Goal: Task Accomplishment & Management: Use online tool/utility

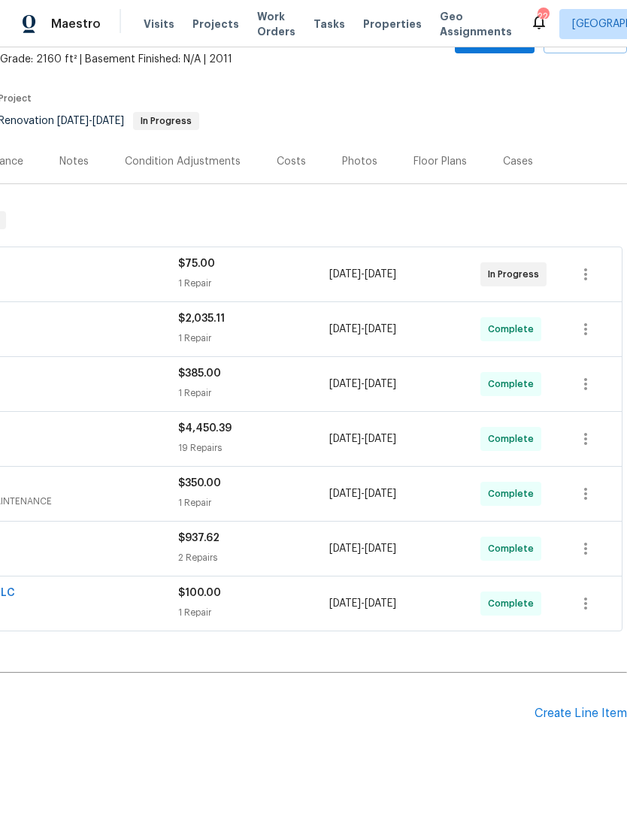
scroll to position [89, 222]
click at [591, 715] on div "Create Line Item" at bounding box center [580, 713] width 92 height 14
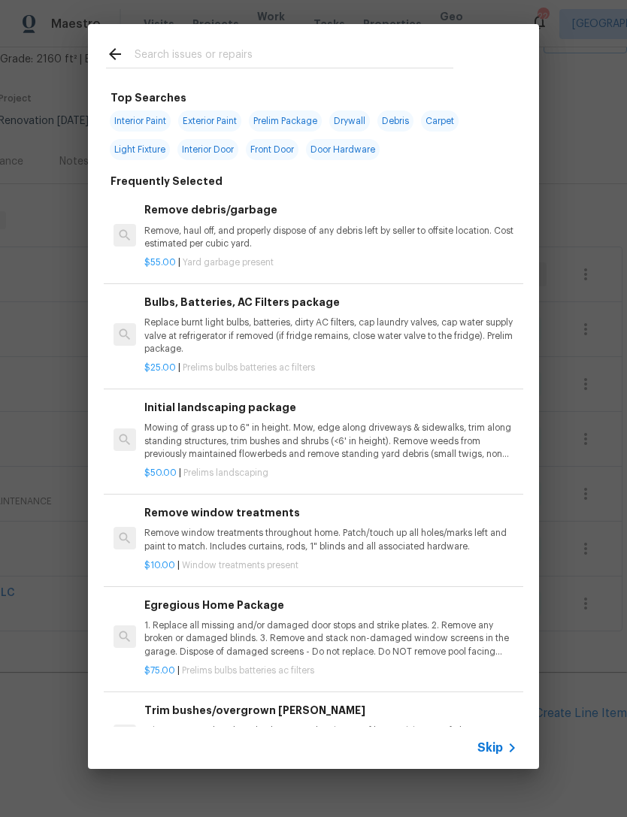
click at [400, 56] on input "text" at bounding box center [293, 56] width 319 height 23
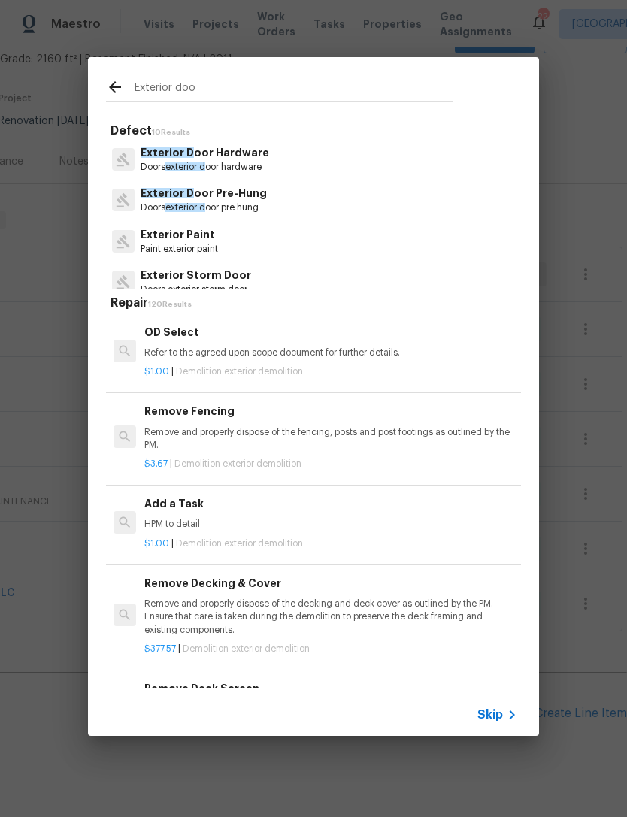
type input "Exterior door"
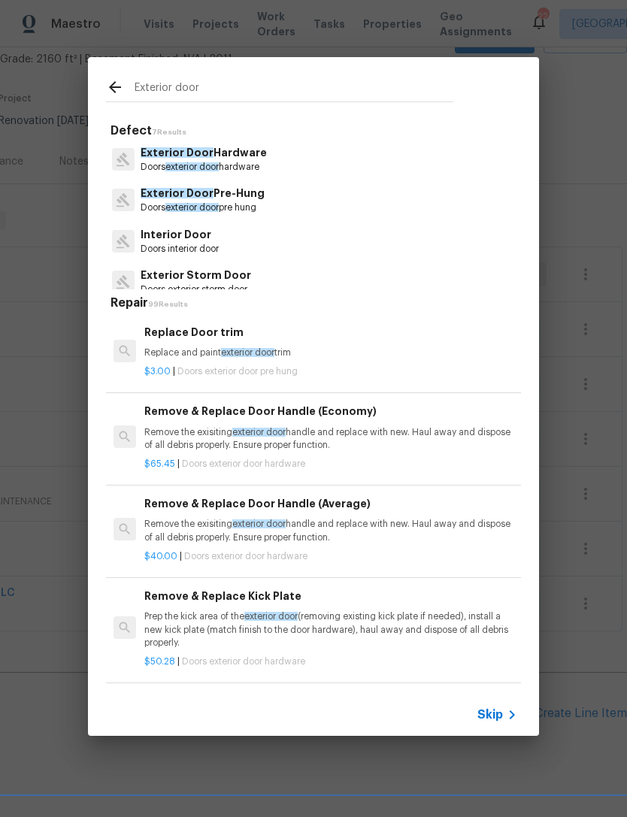
click at [247, 195] on p "Exterior Door Pre-Hung" at bounding box center [202, 194] width 124 height 16
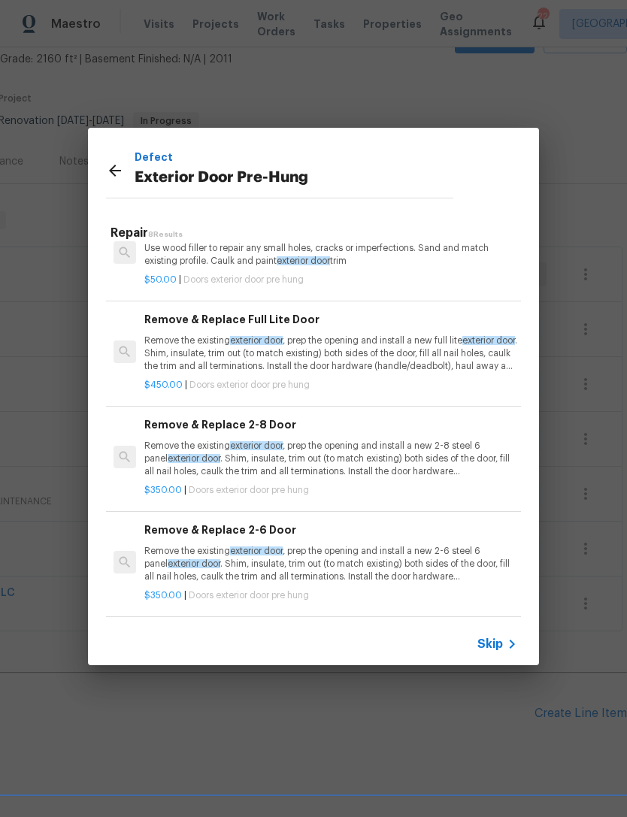
scroll to position [113, 0]
click at [395, 331] on div "Remove & Replace Full Lite Door Remove the existing exterior door , prep the op…" at bounding box center [330, 342] width 373 height 62
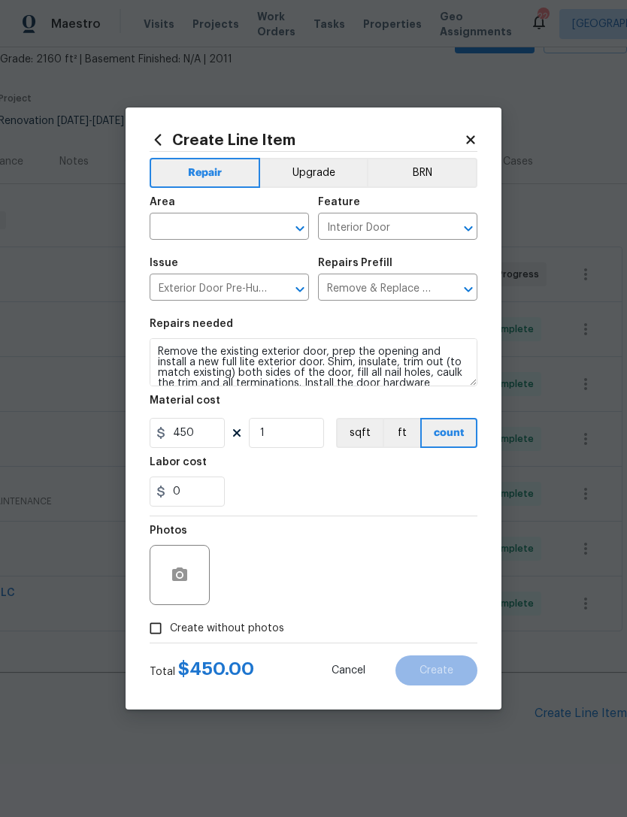
click at [265, 224] on input "text" at bounding box center [208, 227] width 117 height 23
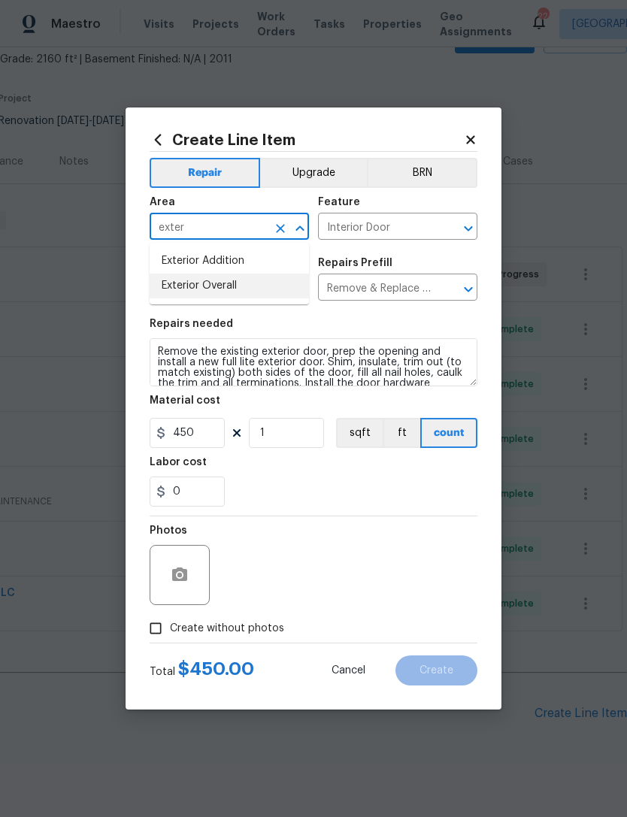
click at [249, 292] on li "Exterior Overall" at bounding box center [229, 285] width 159 height 25
type input "Exterior Overall"
click at [249, 292] on input "Exterior Door Pre-Hung" at bounding box center [208, 288] width 117 height 23
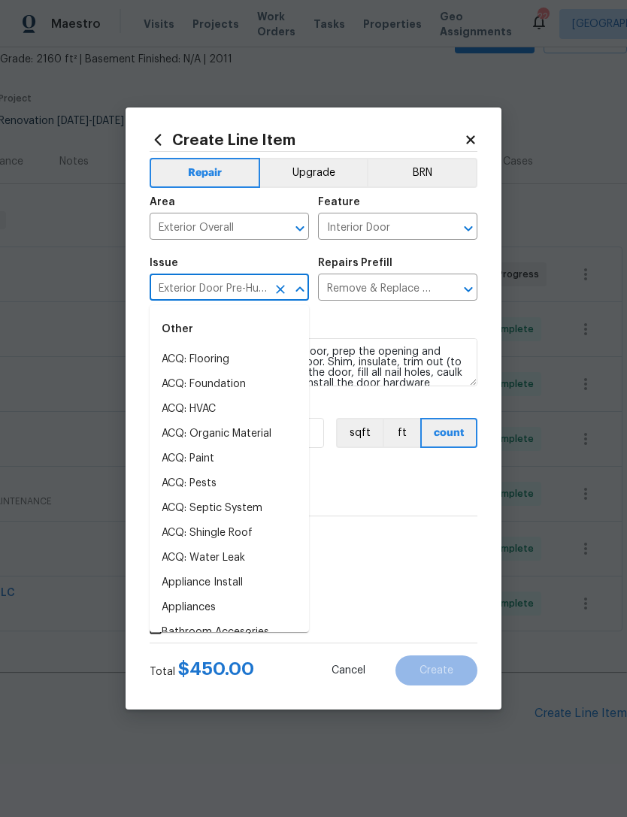
click at [301, 247] on span "Area Exterior Overall ​" at bounding box center [229, 218] width 159 height 61
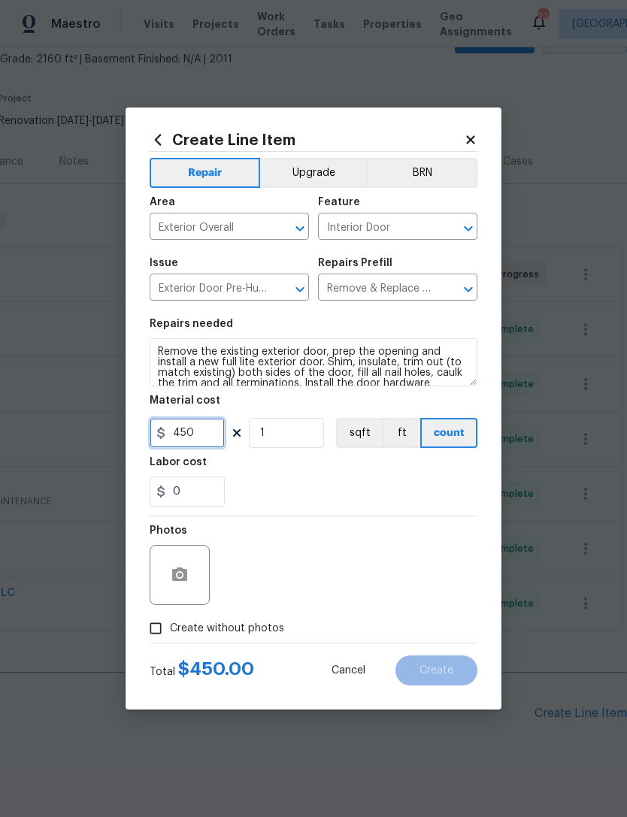
click at [222, 434] on input "450" at bounding box center [187, 433] width 75 height 30
type input "1100"
click at [365, 493] on div "0" at bounding box center [314, 491] width 328 height 30
click at [184, 560] on button "button" at bounding box center [180, 575] width 36 height 36
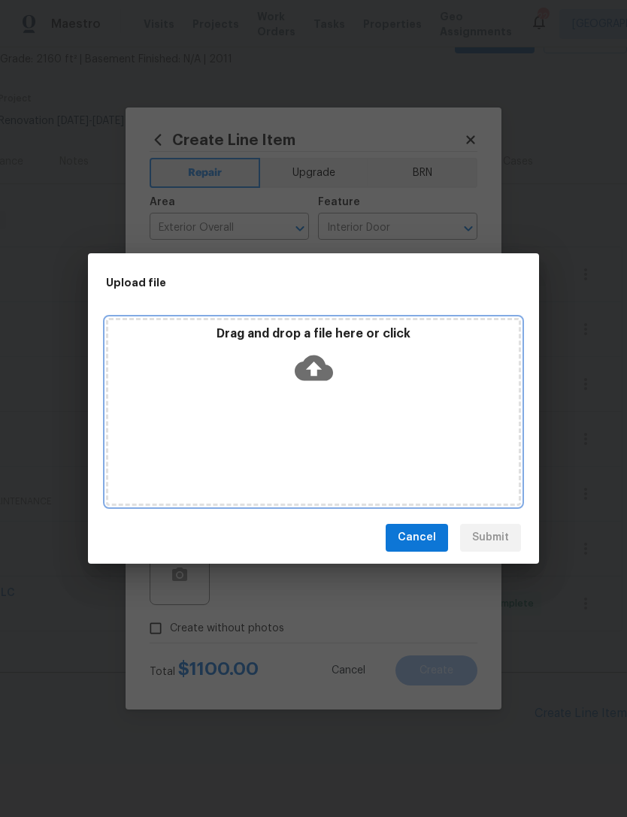
click at [323, 365] on icon at bounding box center [314, 368] width 38 height 26
click at [324, 367] on icon at bounding box center [314, 368] width 38 height 26
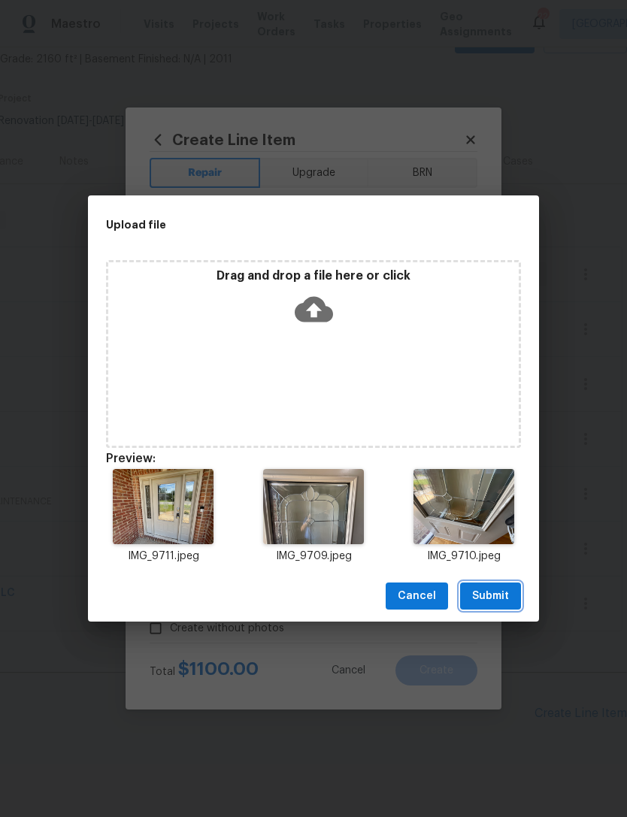
click at [501, 591] on span "Submit" at bounding box center [490, 596] width 37 height 19
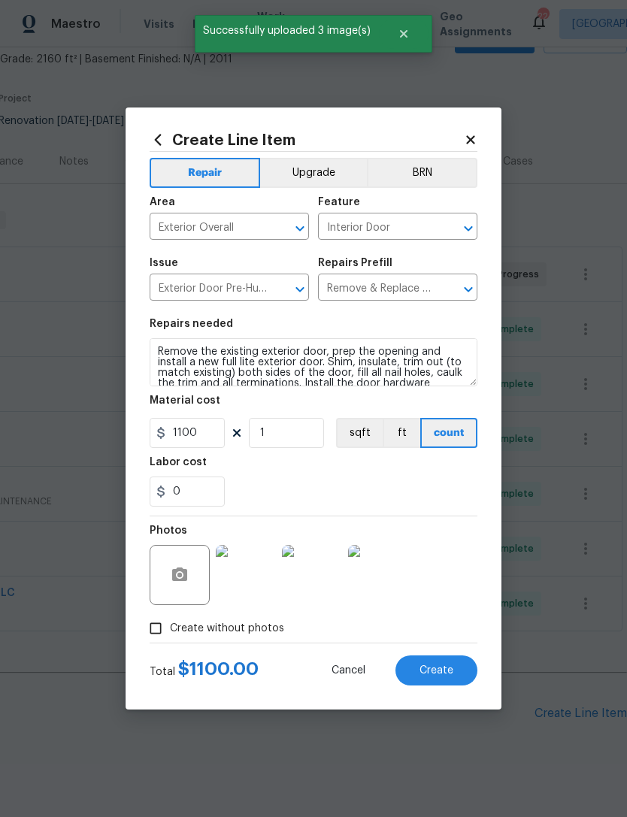
click at [455, 674] on button "Create" at bounding box center [436, 670] width 82 height 30
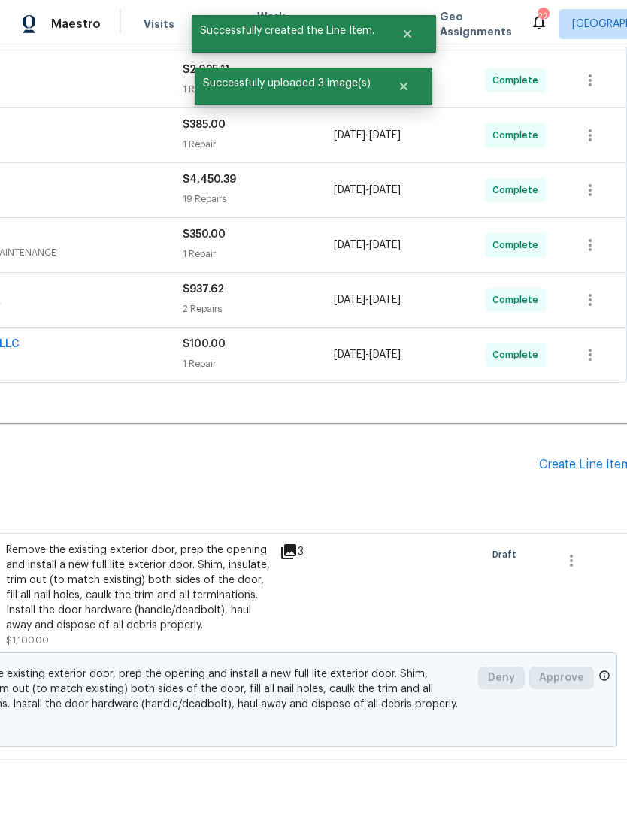
scroll to position [336, 216]
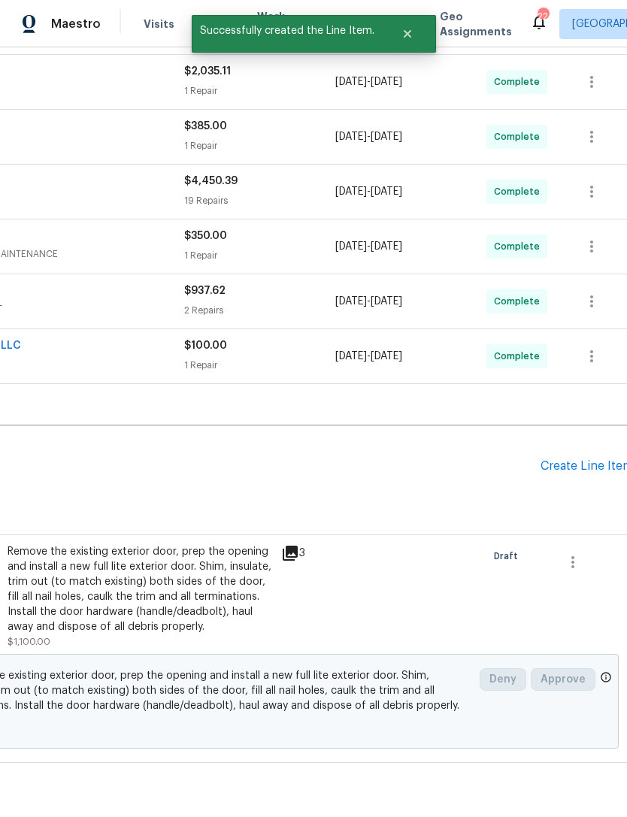
click at [587, 459] on div "Create Line Item" at bounding box center [586, 466] width 92 height 14
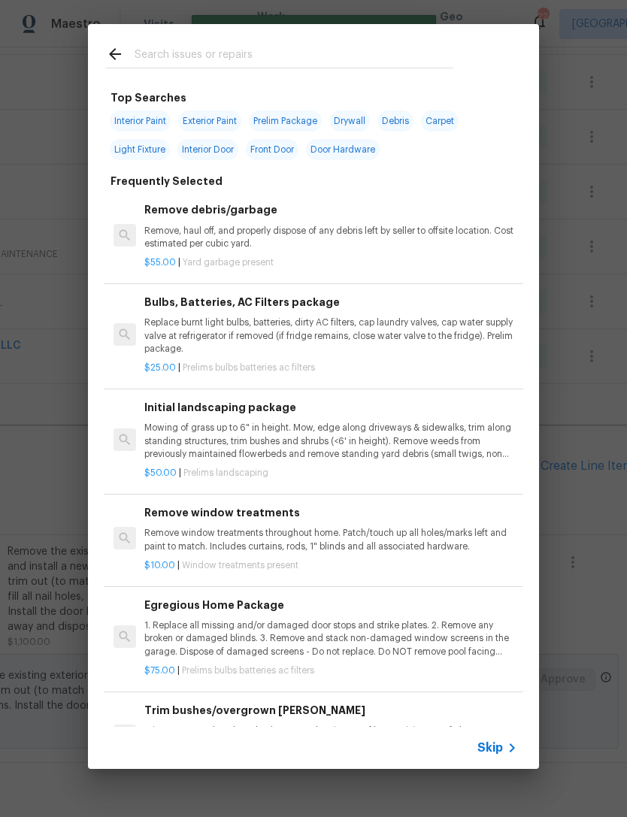
click at [358, 46] on input "text" at bounding box center [293, 56] width 319 height 23
type input "A"
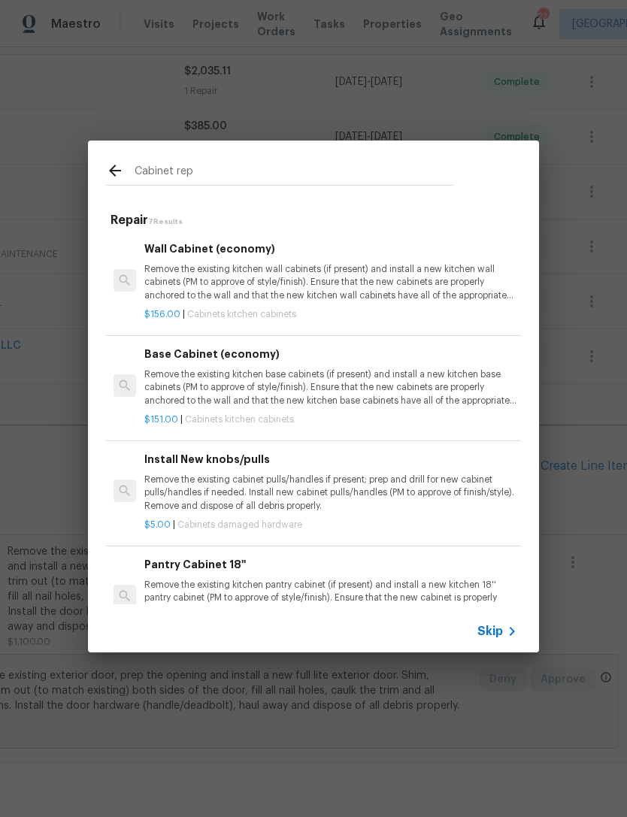
scroll to position [0, 0]
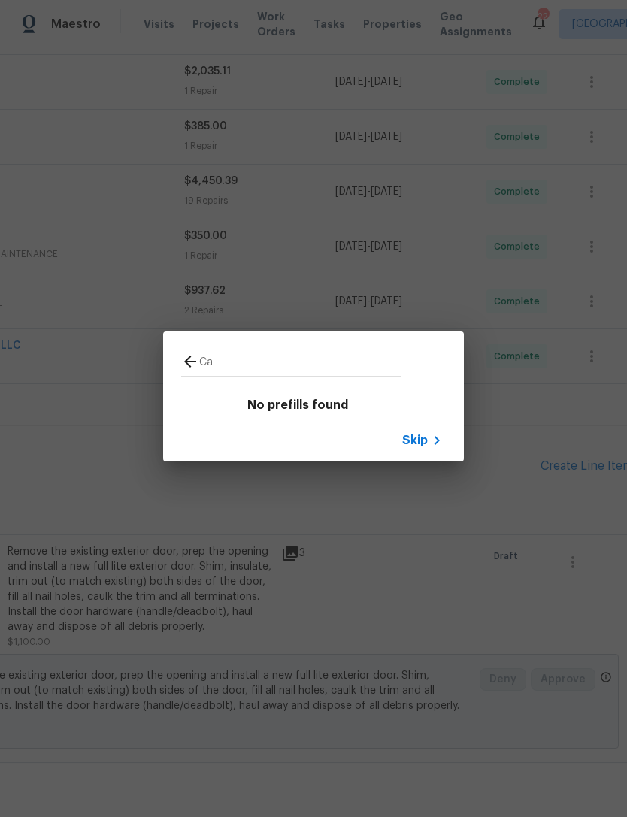
type input "C"
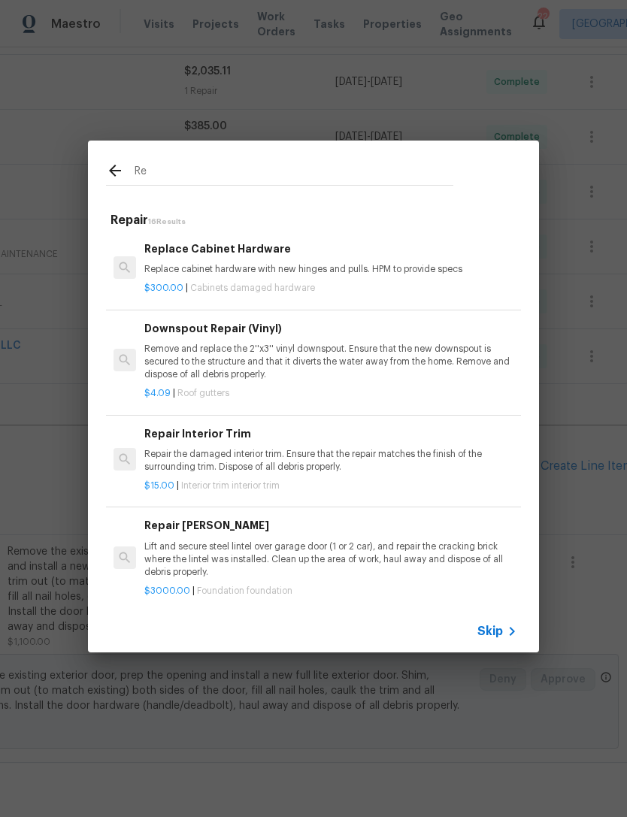
type input "R"
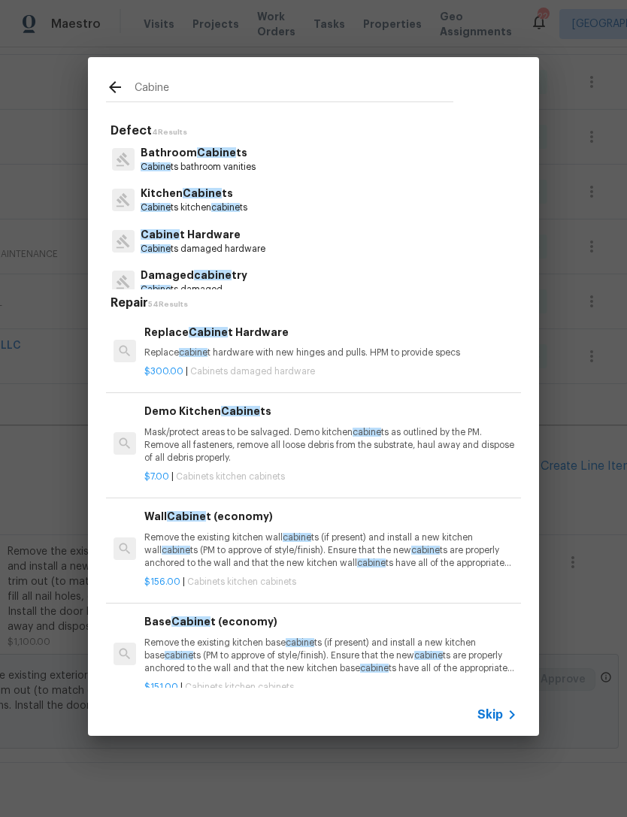
type input "Cabin"
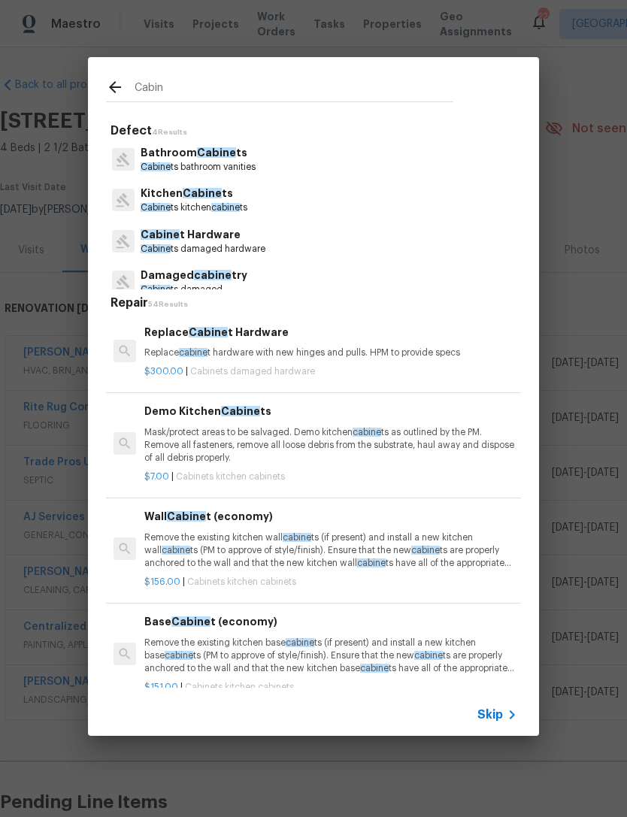
scroll to position [336, 216]
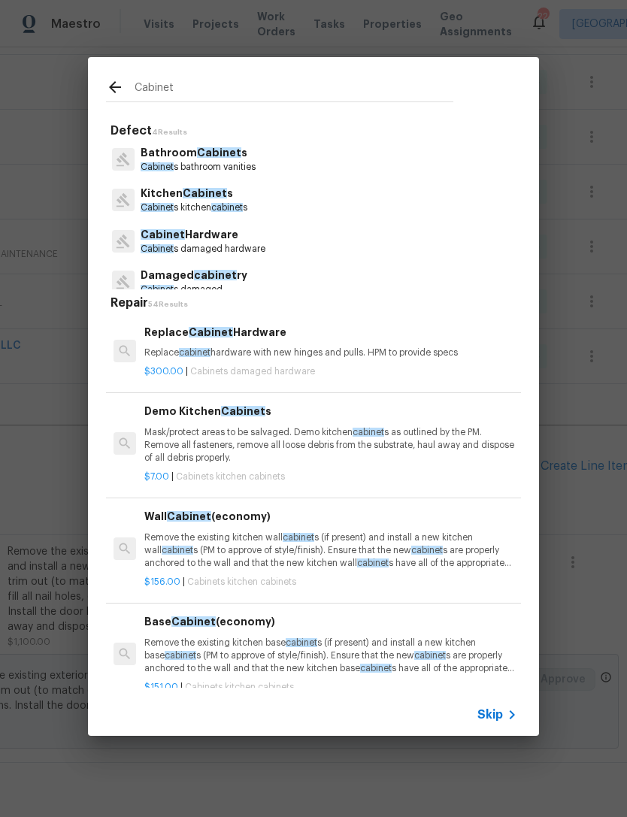
type input "Cabinet"
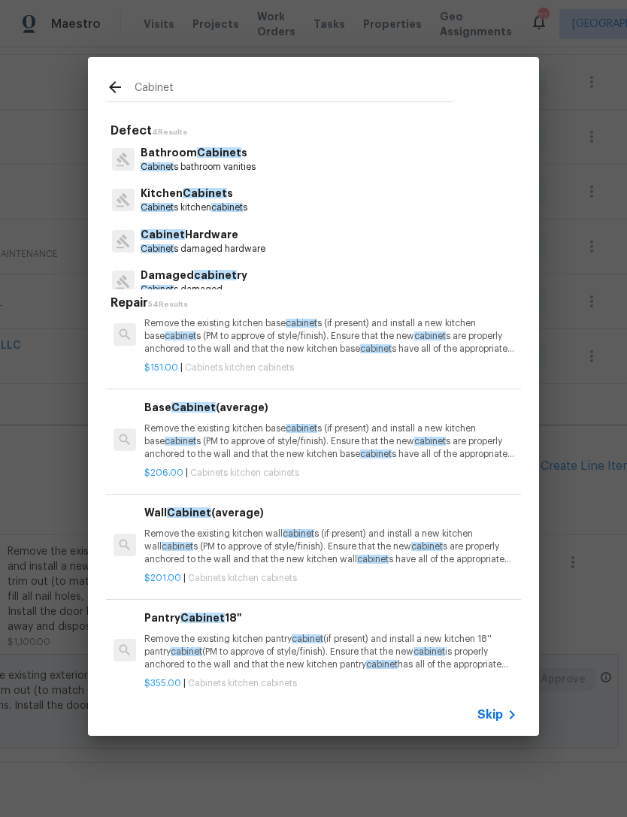
scroll to position [0, 0]
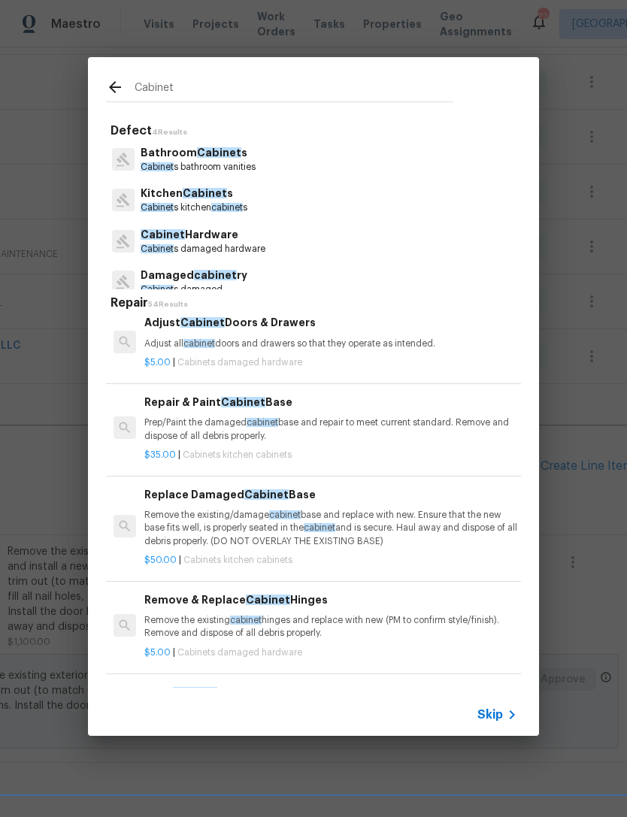
click at [433, 416] on p "Prep/Paint the damaged cabinet base and repair to meet current standard. Remove…" at bounding box center [330, 429] width 373 height 26
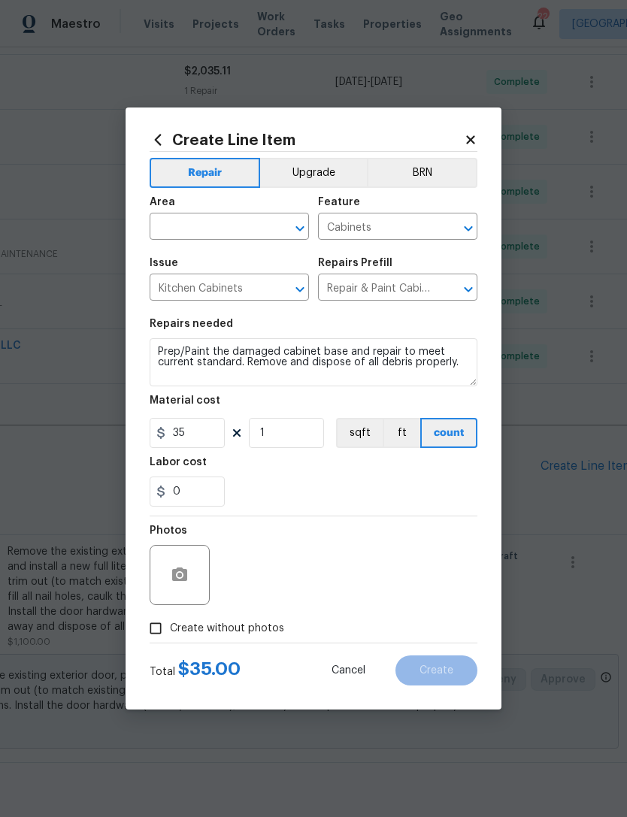
click at [258, 221] on input "text" at bounding box center [208, 227] width 117 height 23
click at [219, 239] on input "kitchen" at bounding box center [208, 227] width 117 height 23
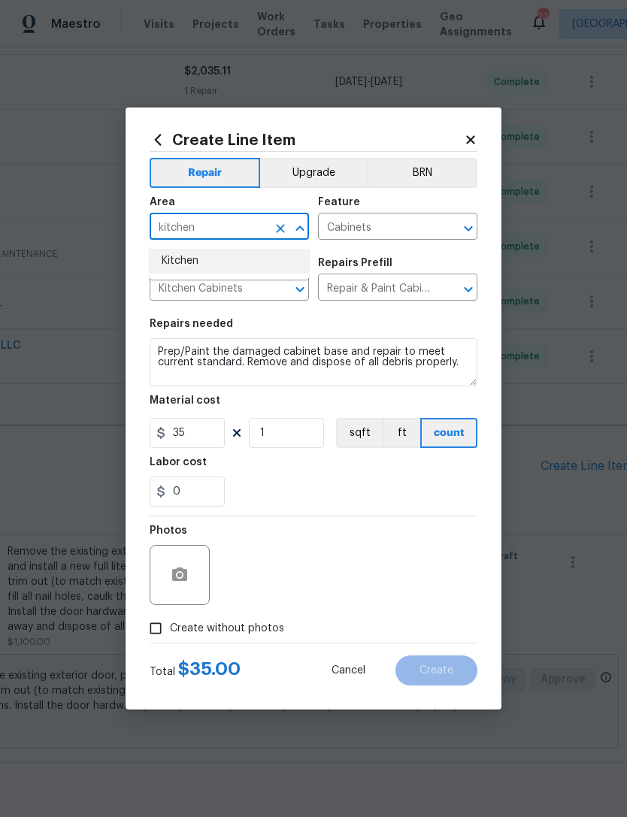
click at [227, 260] on li "Kitchen" at bounding box center [229, 261] width 159 height 25
type input "Kitchen"
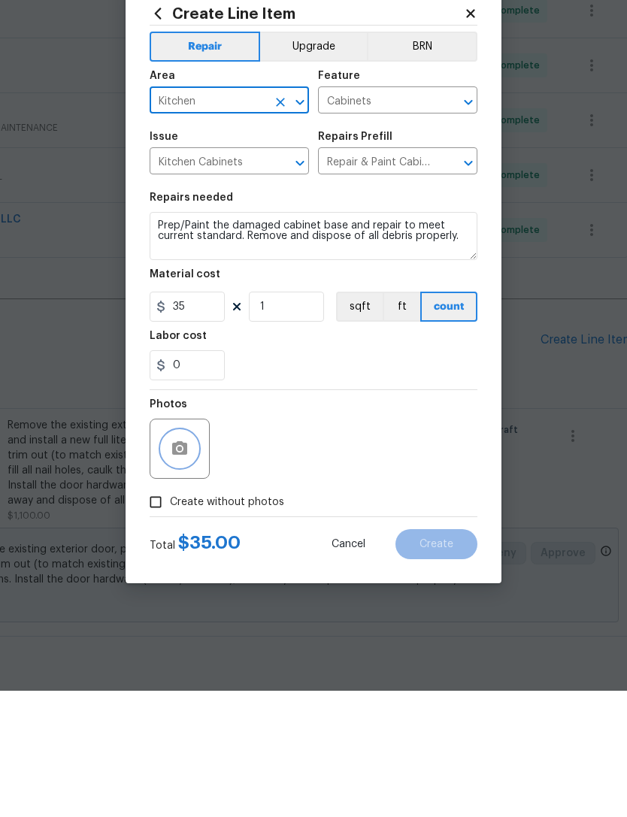
click at [188, 566] on icon "button" at bounding box center [180, 575] width 18 height 18
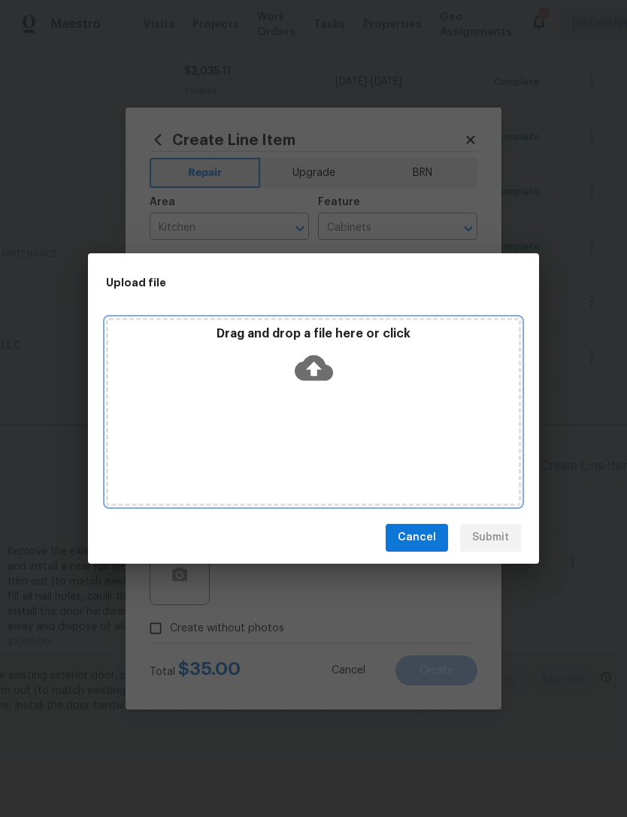
click at [316, 363] on icon at bounding box center [314, 368] width 38 height 26
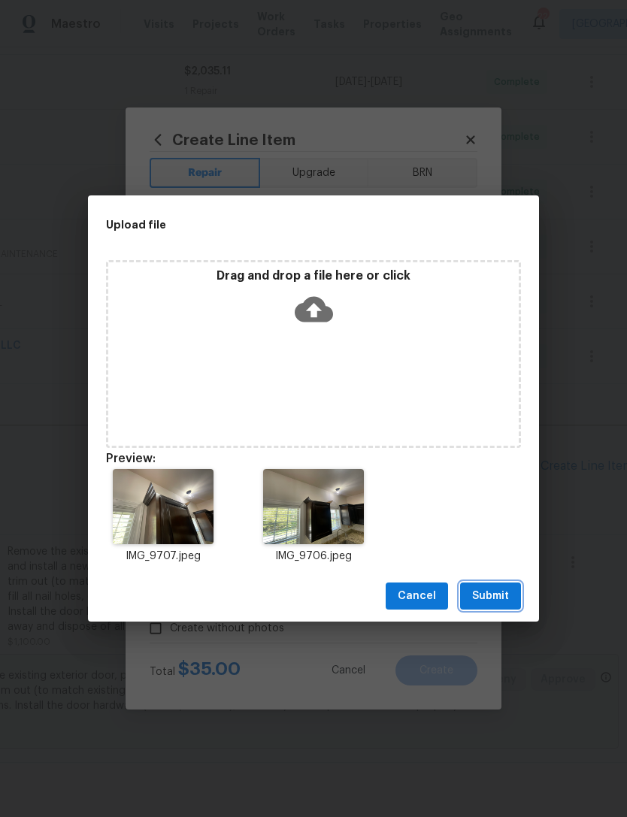
click at [506, 594] on span "Submit" at bounding box center [490, 596] width 37 height 19
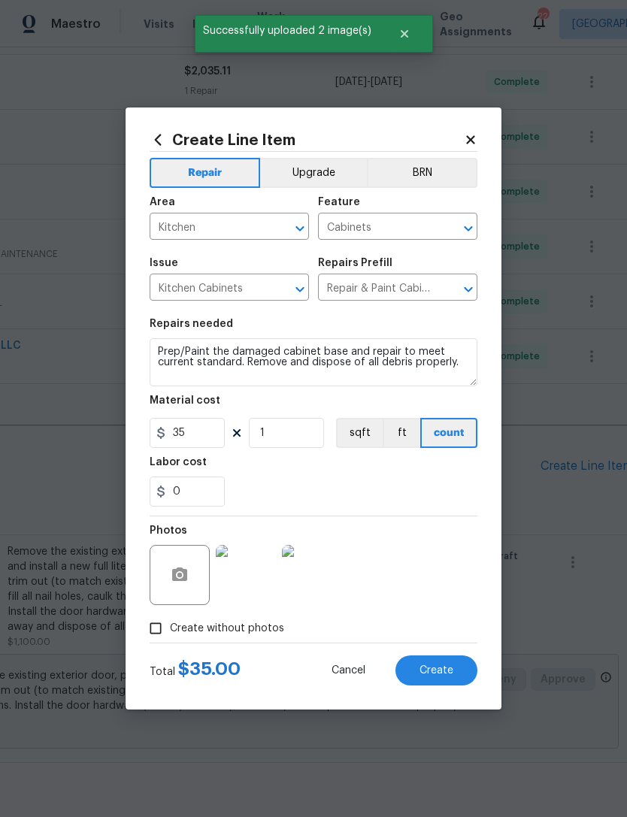
click at [450, 685] on button "Create" at bounding box center [436, 670] width 82 height 30
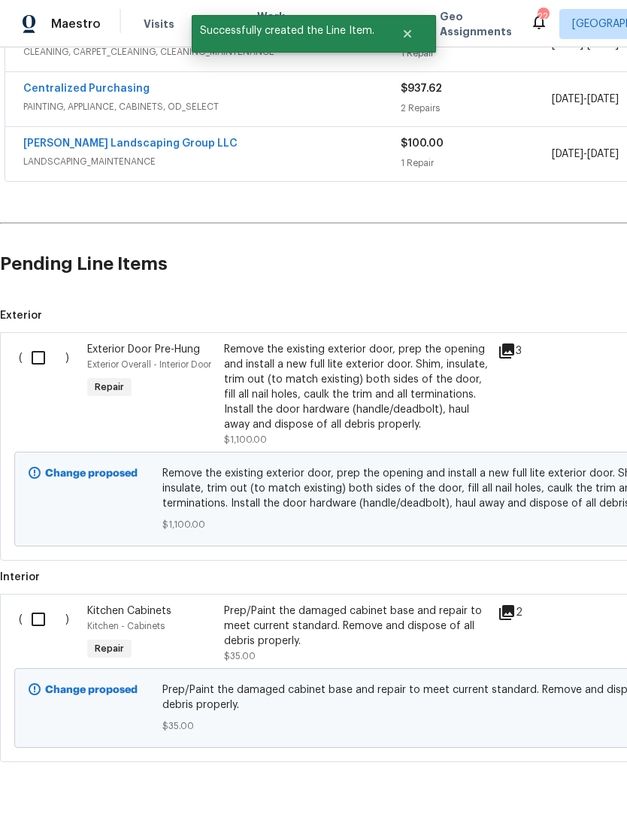
scroll to position [538, 0]
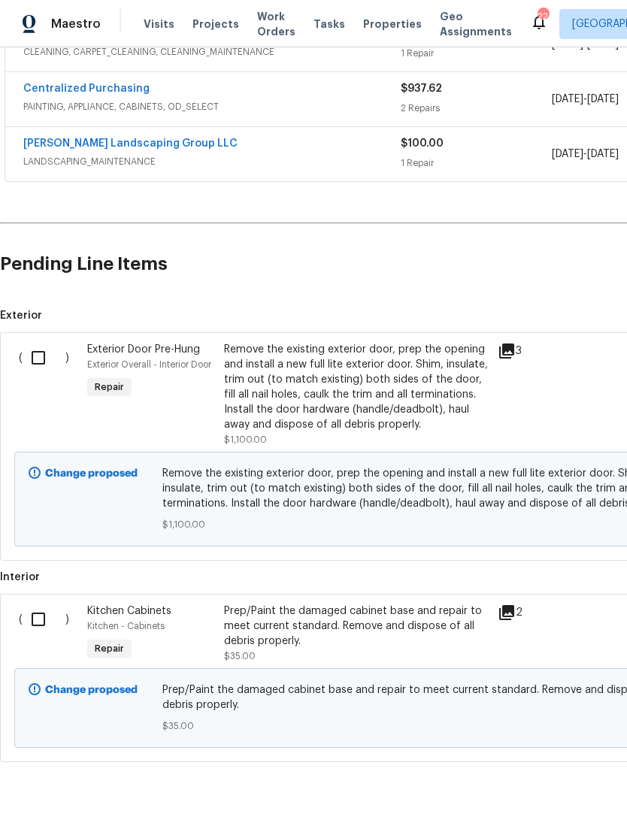
click at [41, 342] on input "checkbox" at bounding box center [44, 358] width 43 height 32
checkbox input "true"
click at [40, 603] on input "checkbox" at bounding box center [44, 619] width 43 height 32
checkbox input "true"
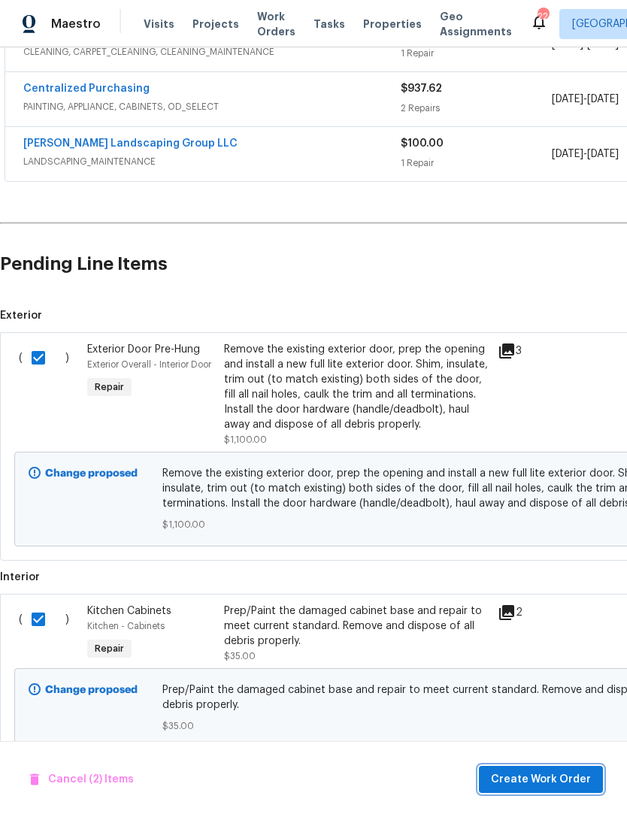
click at [562, 784] on span "Create Work Order" at bounding box center [541, 779] width 100 height 19
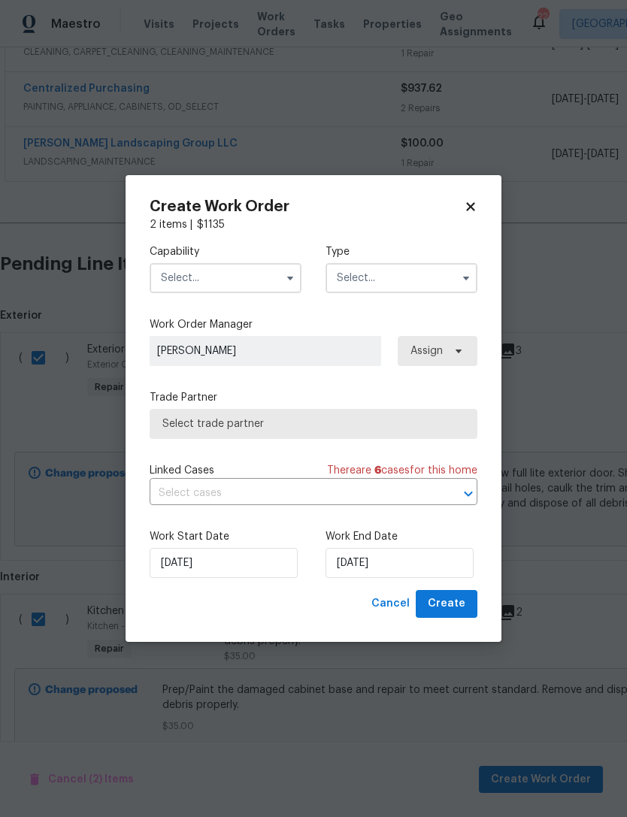
click at [247, 266] on input "text" at bounding box center [226, 278] width 152 height 30
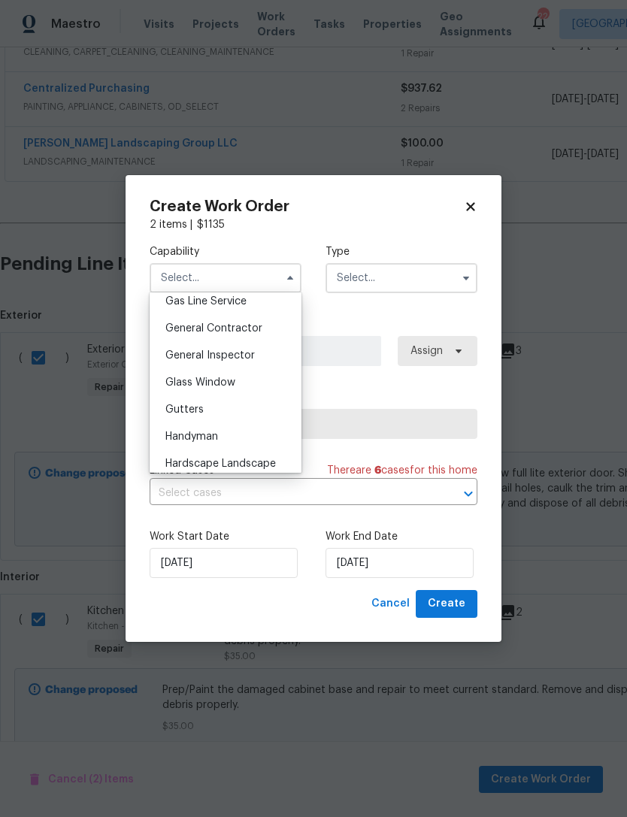
scroll to position [698, 0]
click at [256, 325] on span "General Contractor" at bounding box center [213, 330] width 97 height 11
type input "General Contractor"
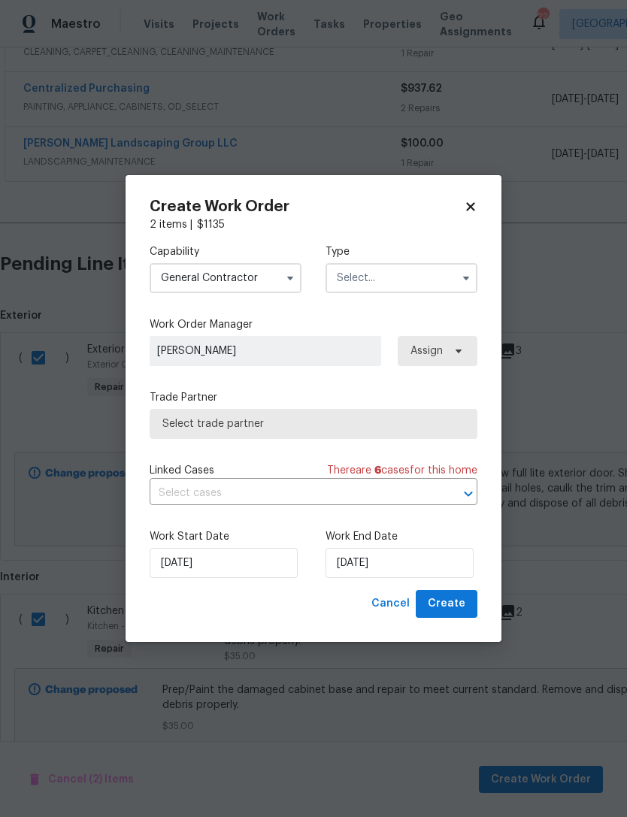
click at [433, 270] on input "text" at bounding box center [401, 278] width 152 height 30
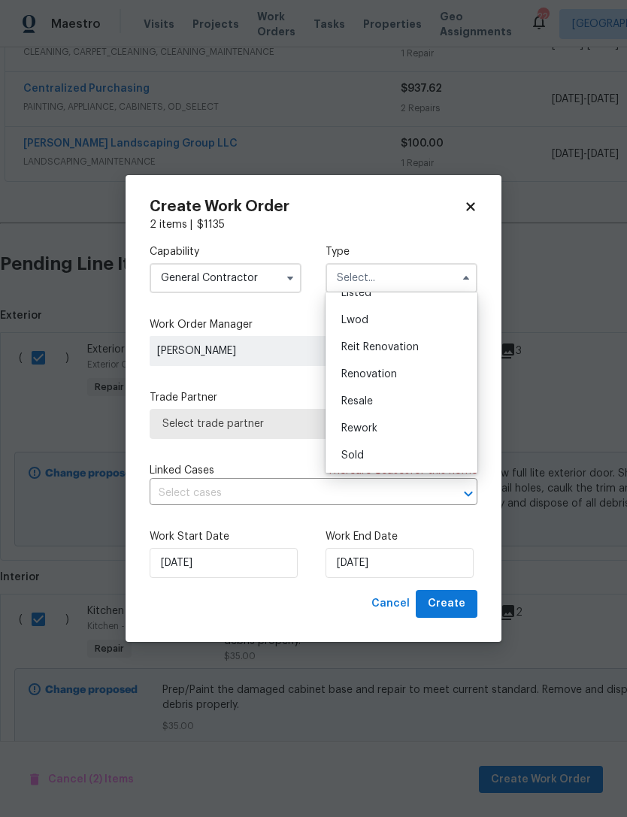
scroll to position [152, 0]
click at [407, 373] on div "Renovation" at bounding box center [401, 374] width 144 height 27
type input "Renovation"
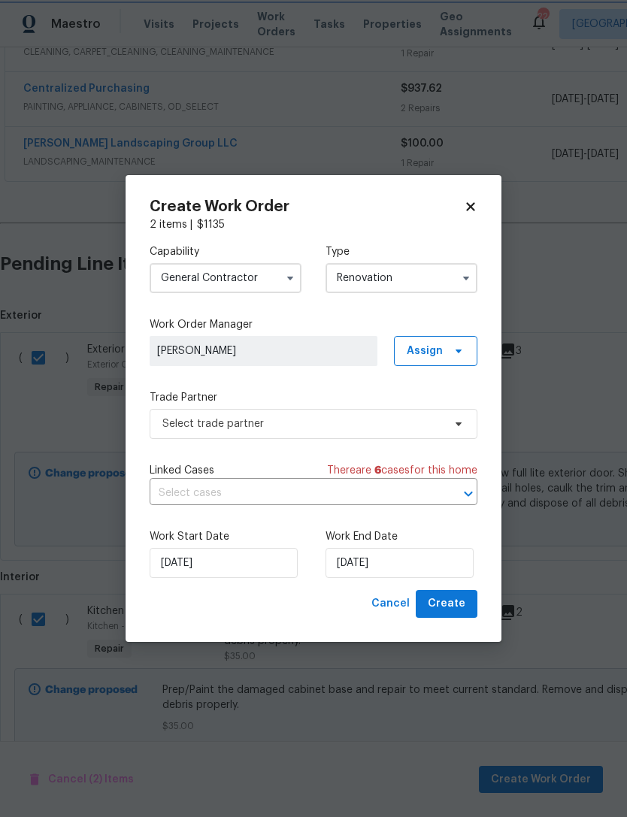
scroll to position [0, 0]
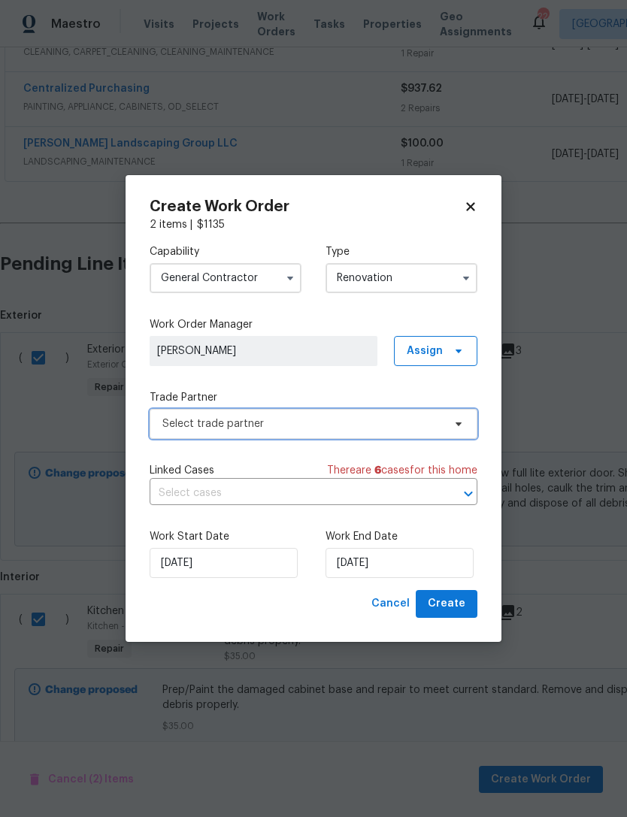
click at [409, 435] on span "Select trade partner" at bounding box center [314, 424] width 328 height 30
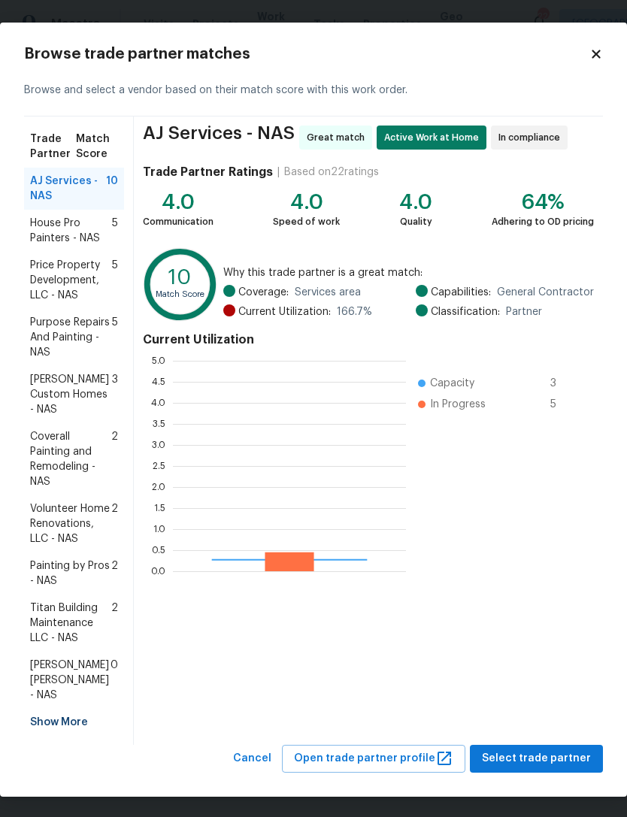
scroll to position [210, 233]
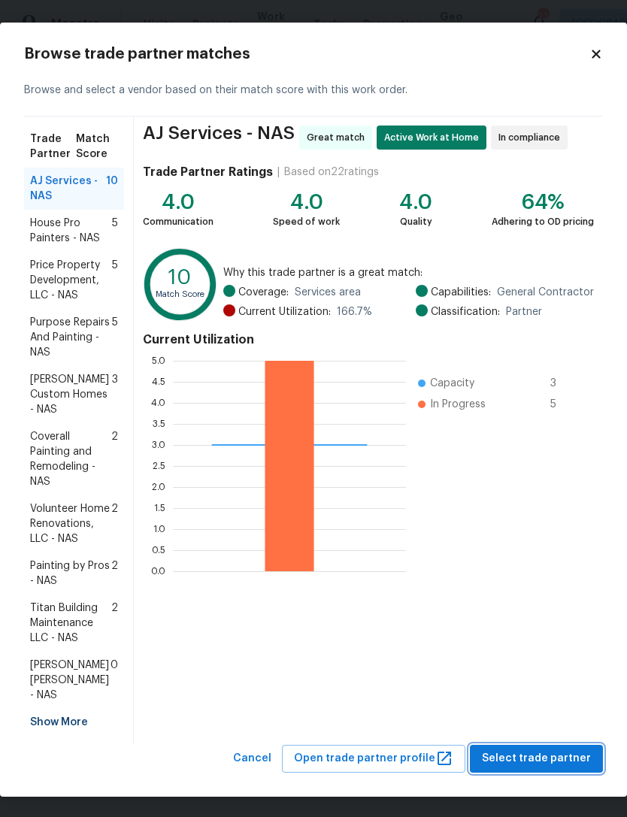
click at [581, 759] on button "Select trade partner" at bounding box center [536, 759] width 133 height 28
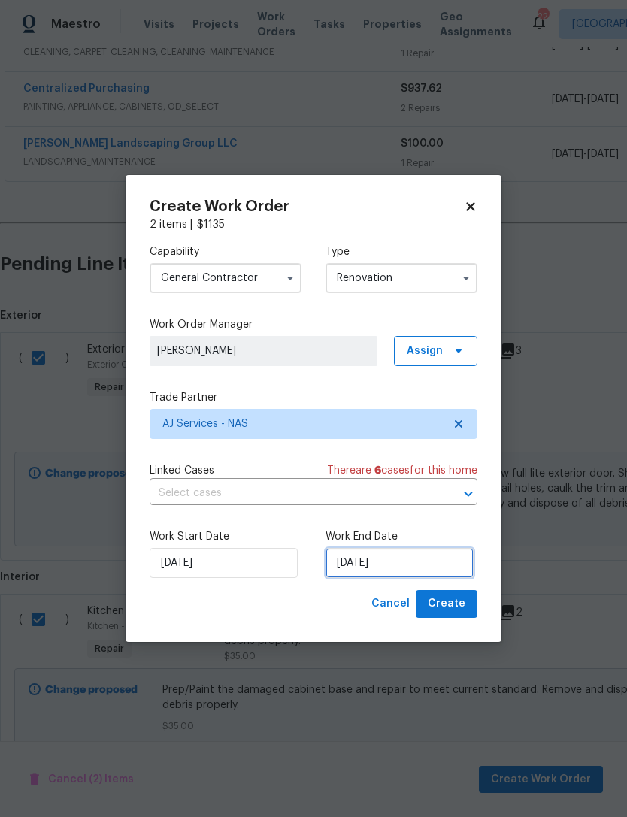
click at [436, 569] on input "[DATE]" at bounding box center [399, 563] width 148 height 30
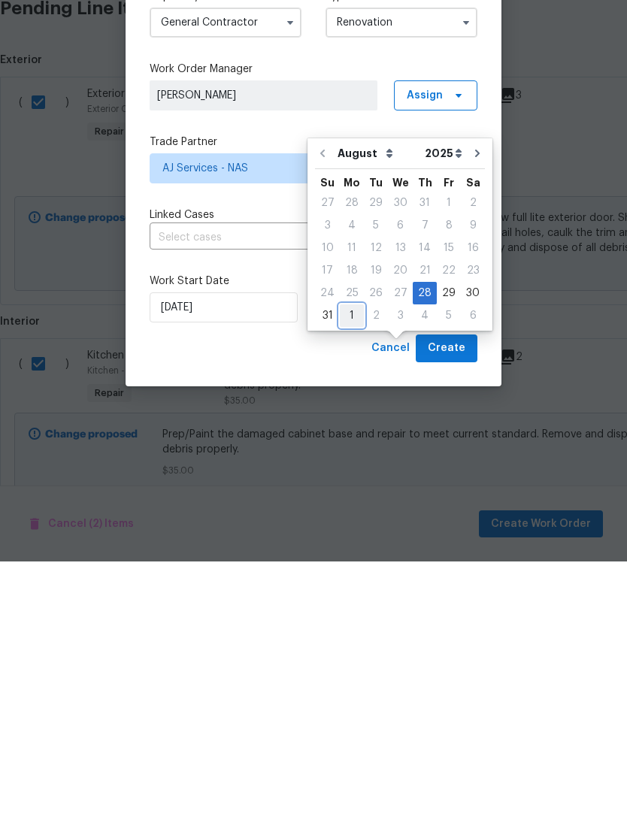
click at [351, 560] on div "1" at bounding box center [352, 570] width 24 height 21
type input "[DATE]"
select select "8"
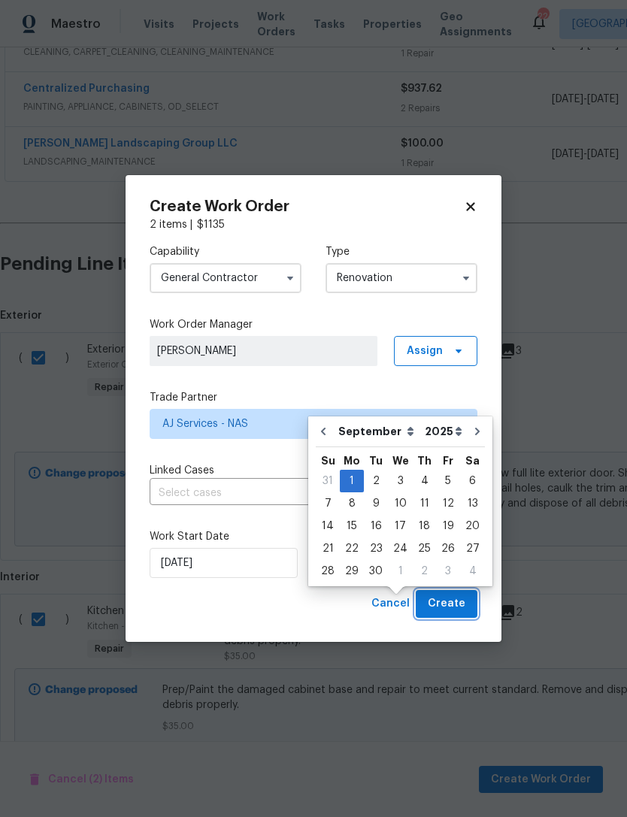
click at [465, 616] on button "Create" at bounding box center [446, 604] width 62 height 28
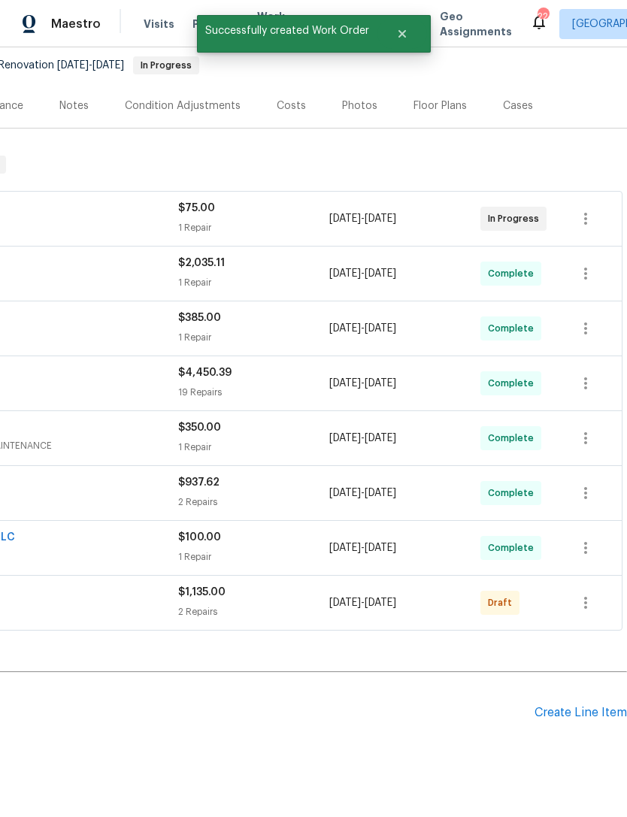
scroll to position [143, 222]
click at [593, 594] on icon "button" at bounding box center [585, 603] width 18 height 18
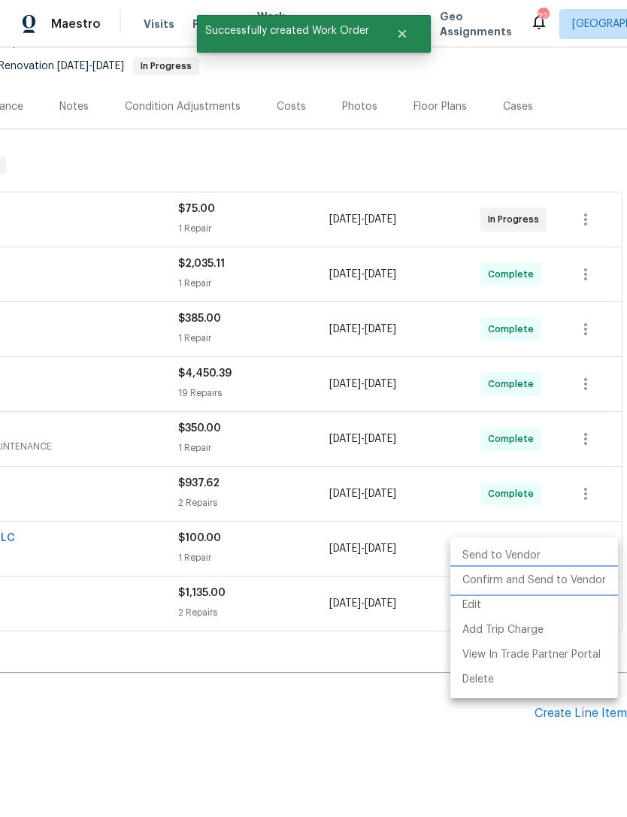
click at [600, 585] on li "Confirm and Send to Vendor" at bounding box center [534, 580] width 168 height 25
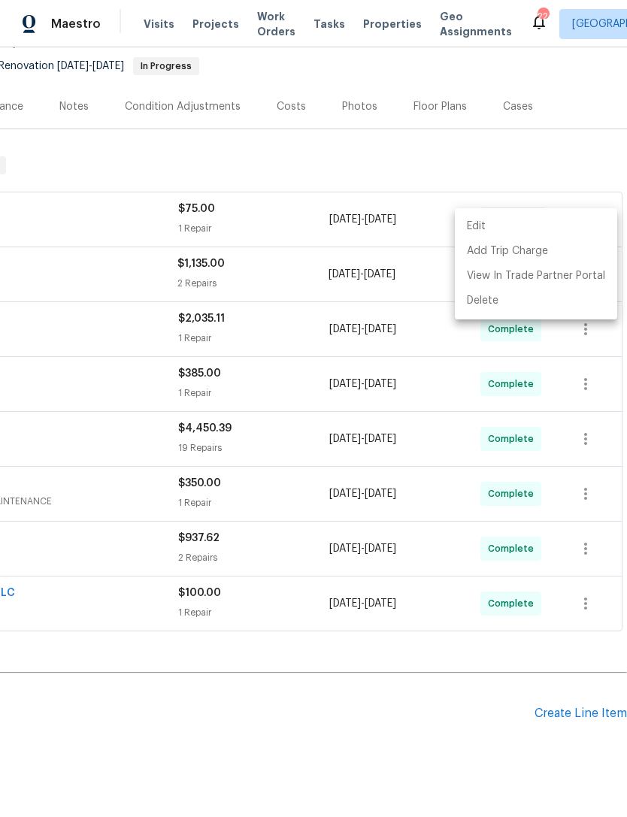
click at [493, 101] on div at bounding box center [313, 408] width 627 height 817
